Goal: Task Accomplishment & Management: Use online tool/utility

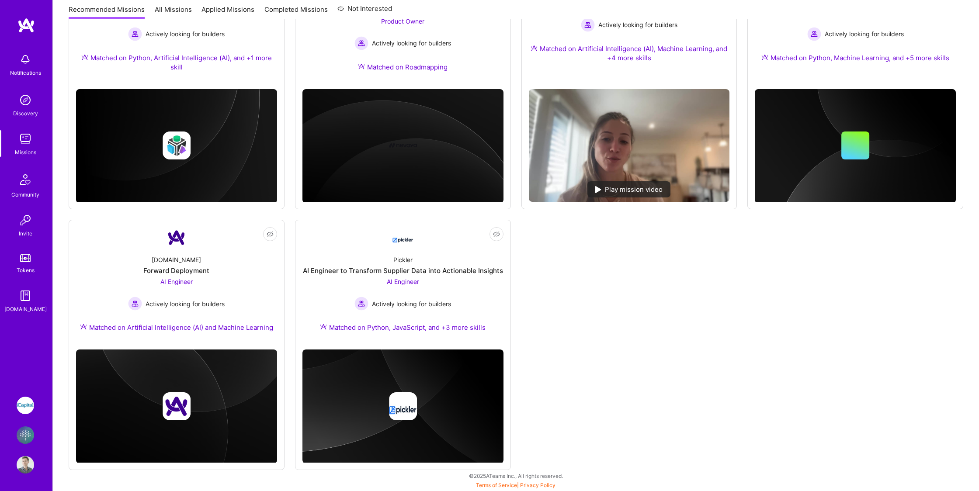
scroll to position [467, 0]
click at [196, 272] on div "Forward Deployment" at bounding box center [176, 270] width 66 height 9
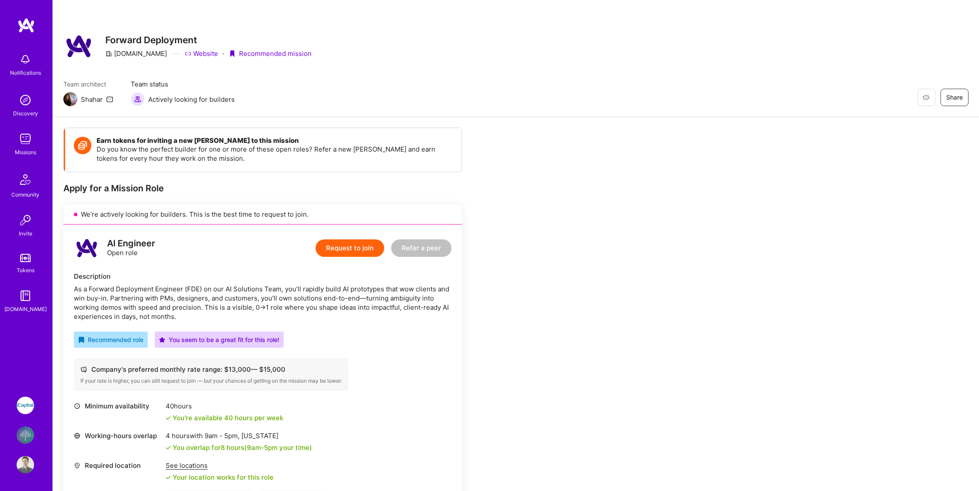
click at [26, 409] on img at bounding box center [25, 405] width 17 height 17
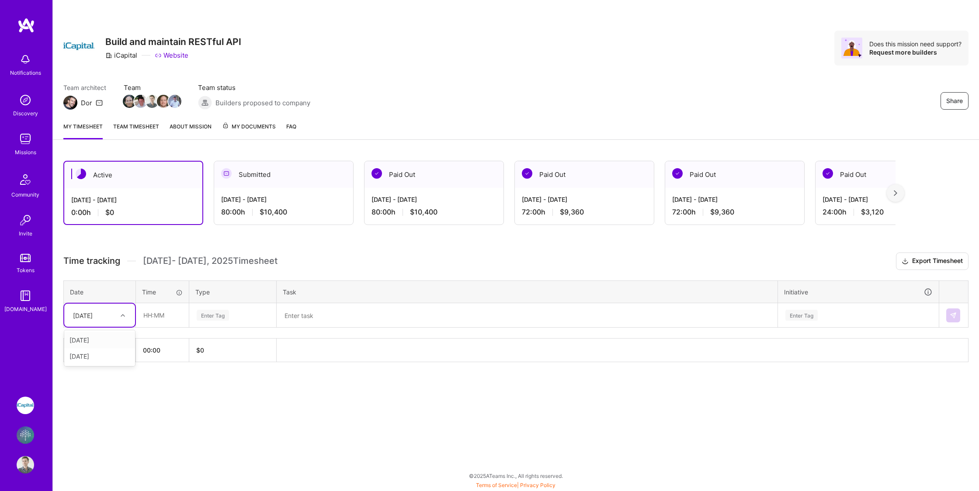
click at [111, 316] on div "[DATE]" at bounding box center [93, 315] width 49 height 14
click at [161, 253] on h3 "Time tracking [DATE] - [DATE] Timesheet Export Timesheet" at bounding box center [515, 261] width 905 height 17
click at [512, 46] on div "Share Build and maintain RESTful API iCapital Website Does this mission need su…" at bounding box center [515, 48] width 905 height 35
click at [458, 382] on div "Active [DATE] - [DATE] 0:00 h $0 Submitted [DATE] - [DATE] 80:00 h $10,400 Paid…" at bounding box center [516, 277] width 926 height 255
